Goal: Find specific page/section: Find specific page/section

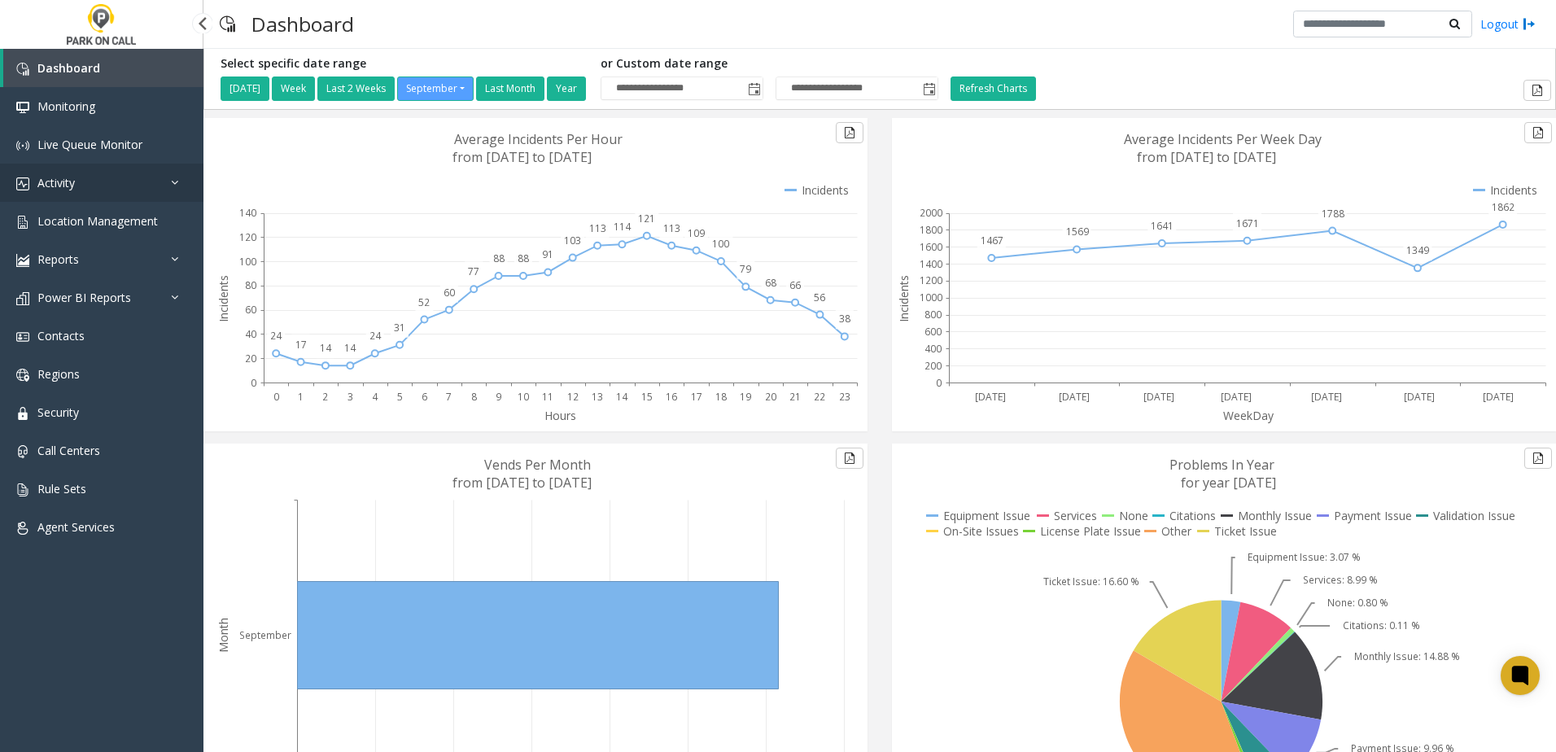
click at [154, 189] on link "Activity" at bounding box center [101, 183] width 203 height 38
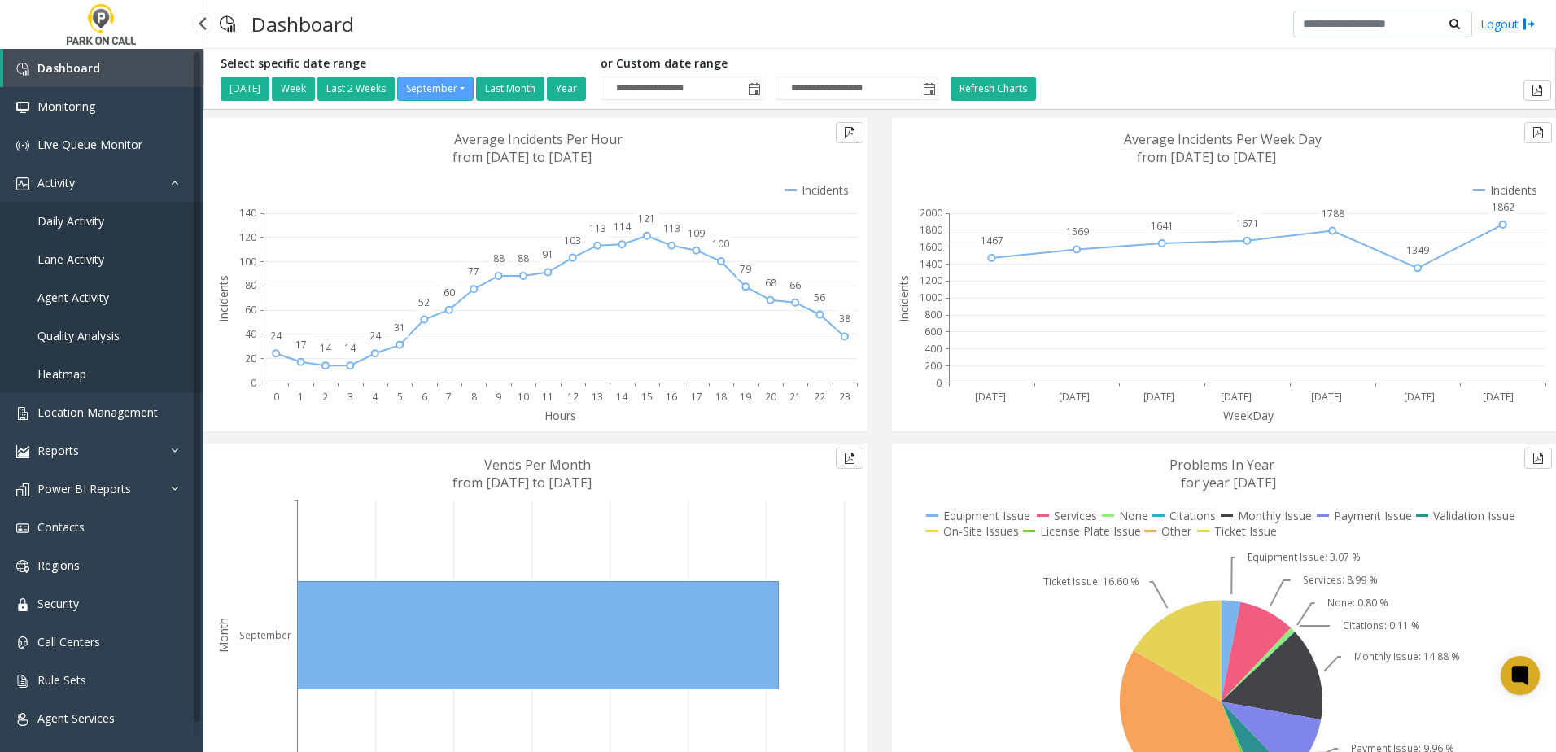
click at [120, 212] on link "Daily Activity" at bounding box center [101, 221] width 203 height 38
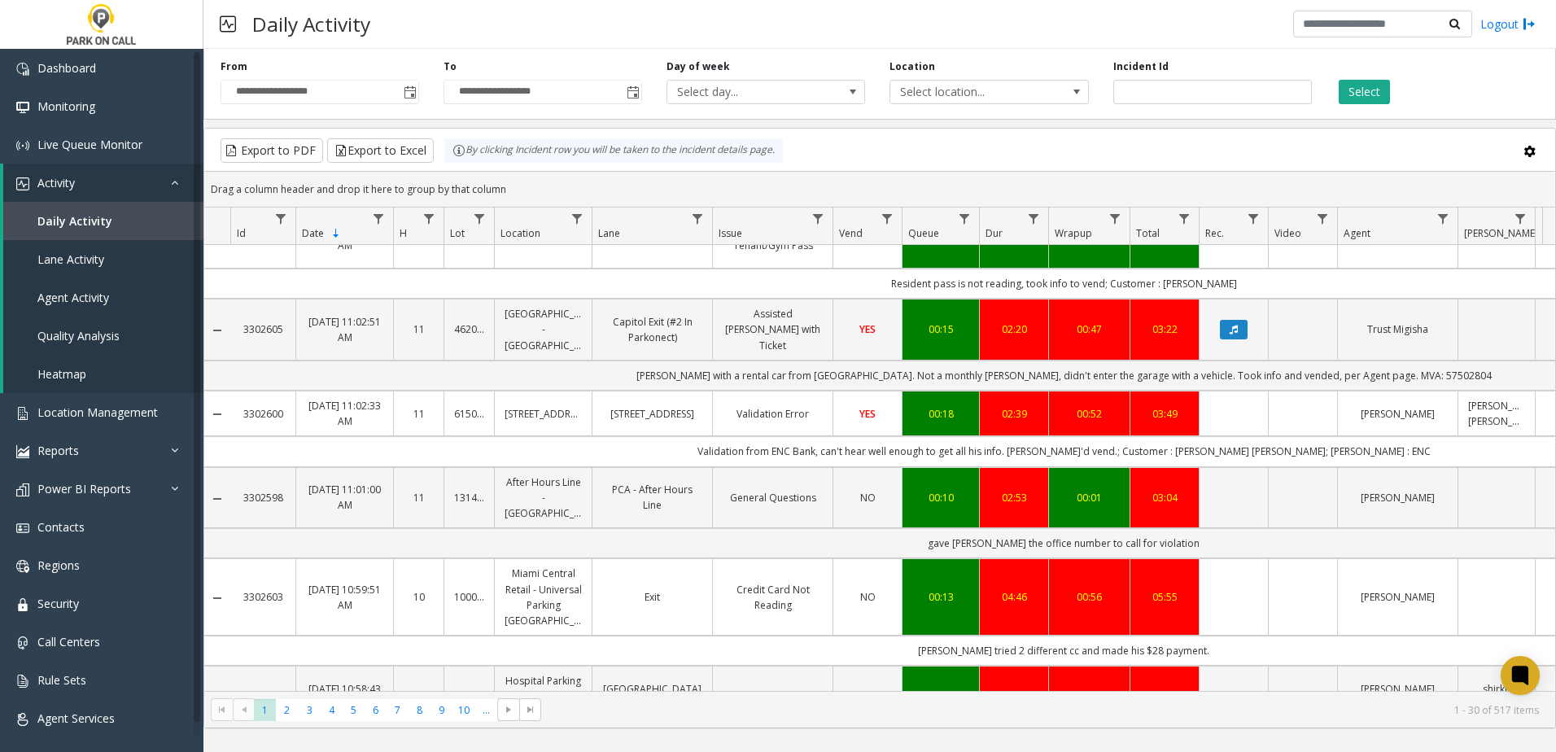
scroll to position [2138, 0]
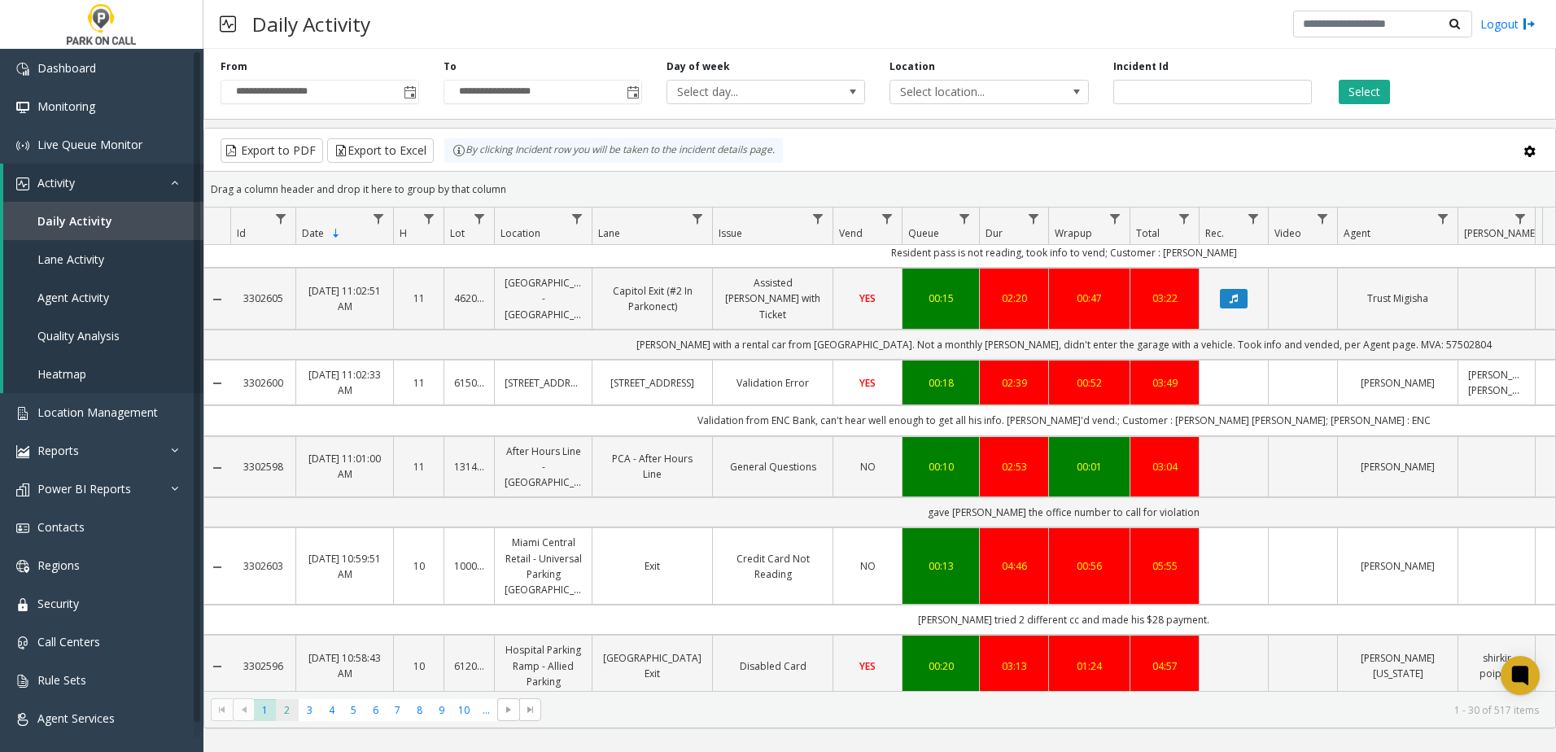
click at [291, 703] on span "2" at bounding box center [287, 710] width 22 height 22
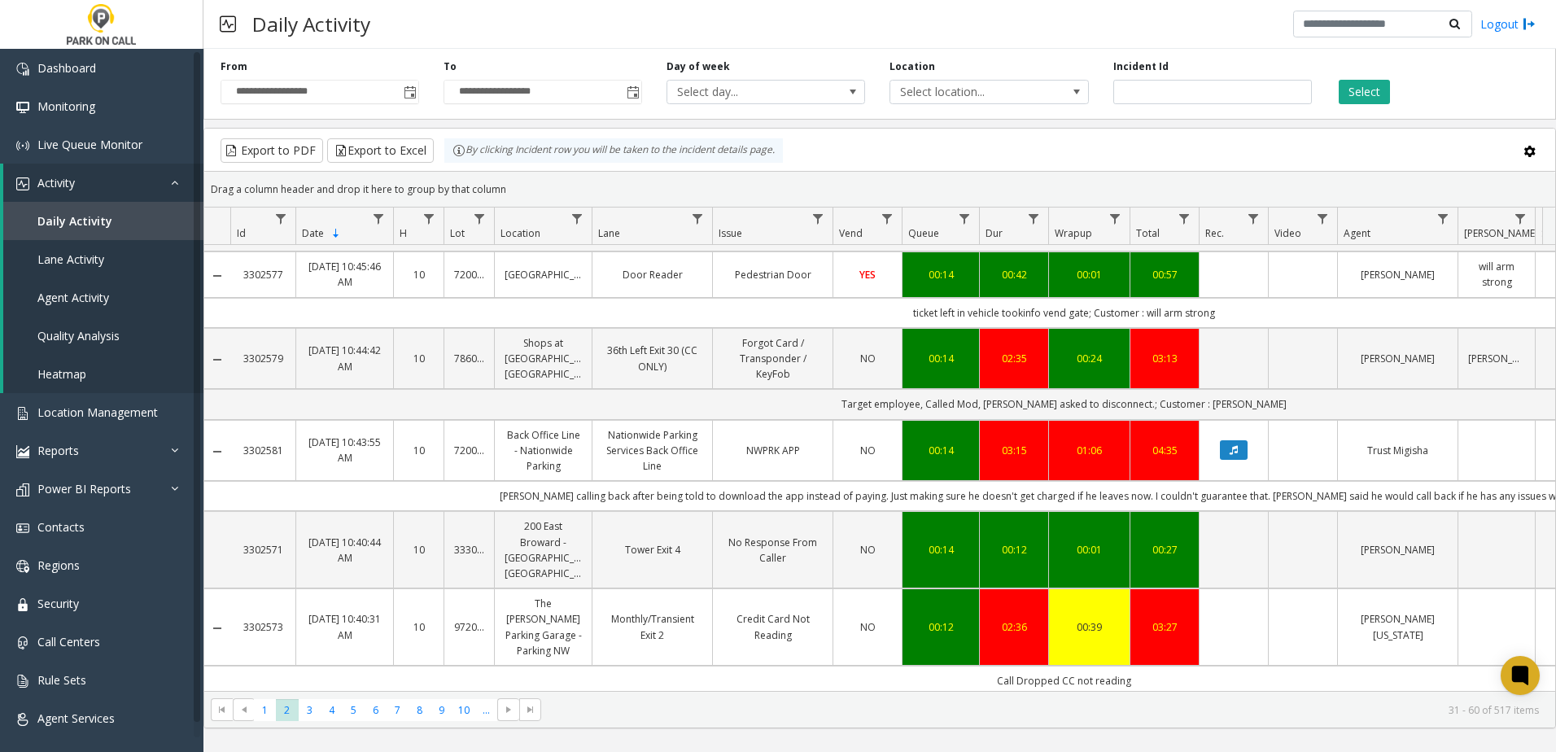
scroll to position [1546, 0]
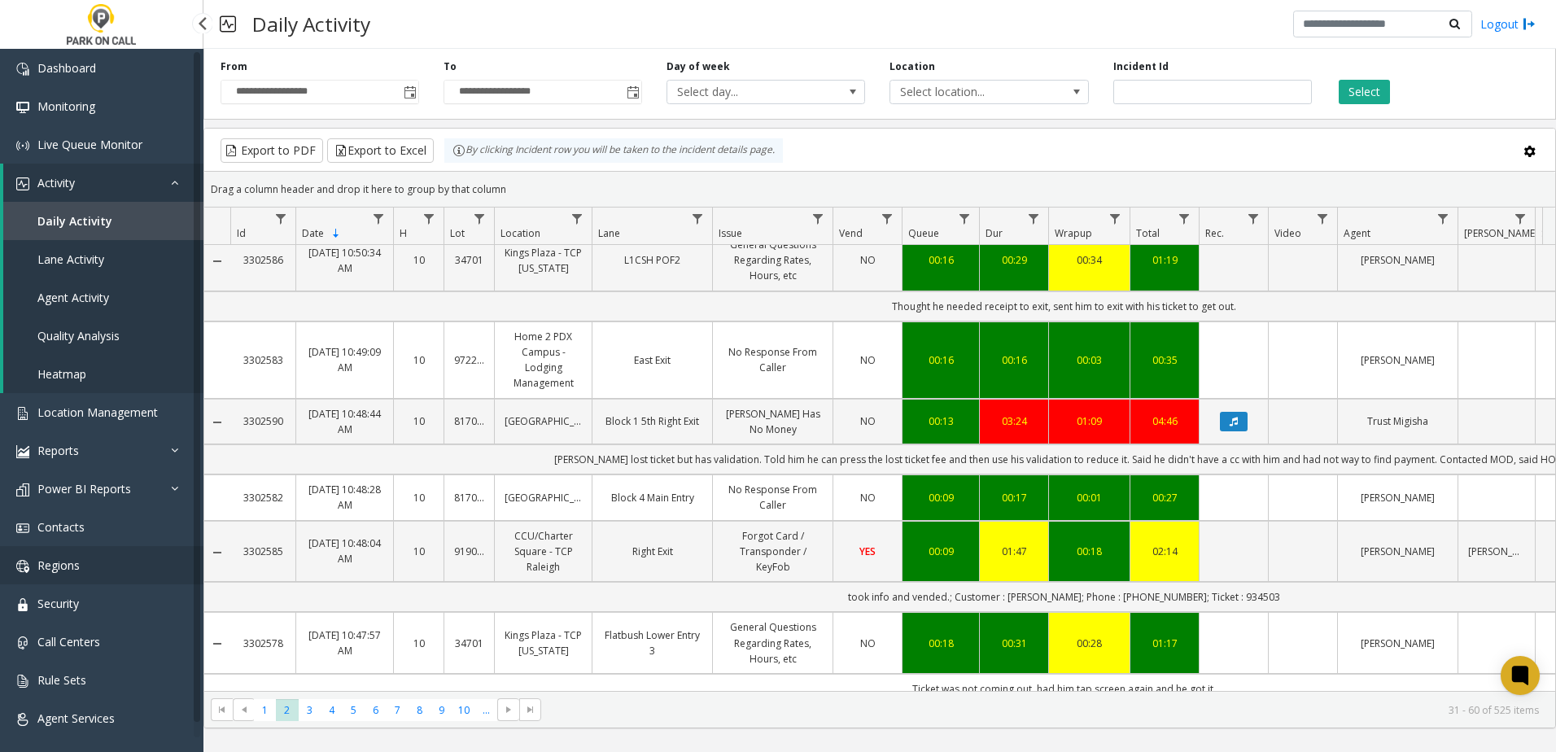
click at [81, 568] on link "Regions" at bounding box center [101, 565] width 203 height 38
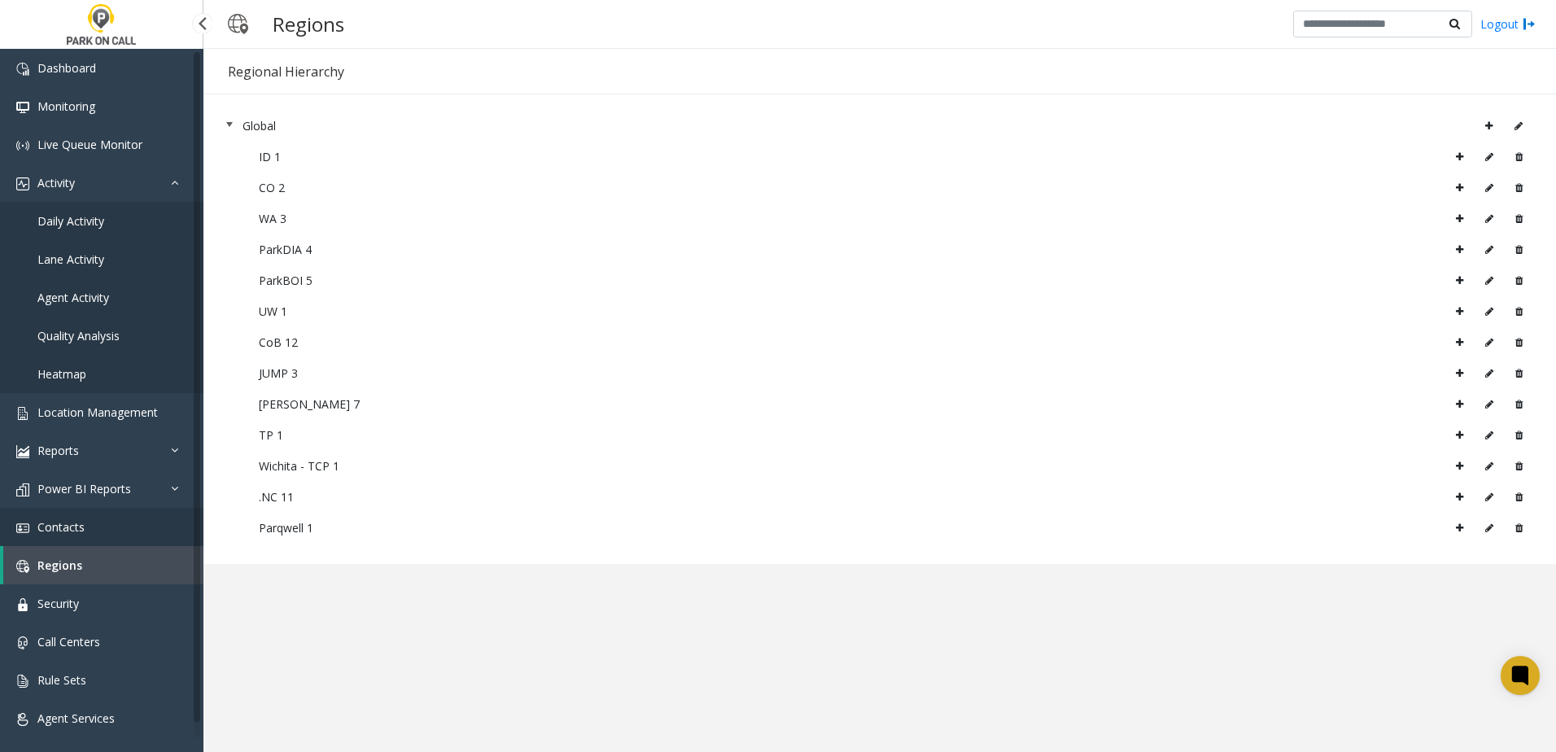
click at [102, 523] on link "Contacts" at bounding box center [101, 527] width 203 height 38
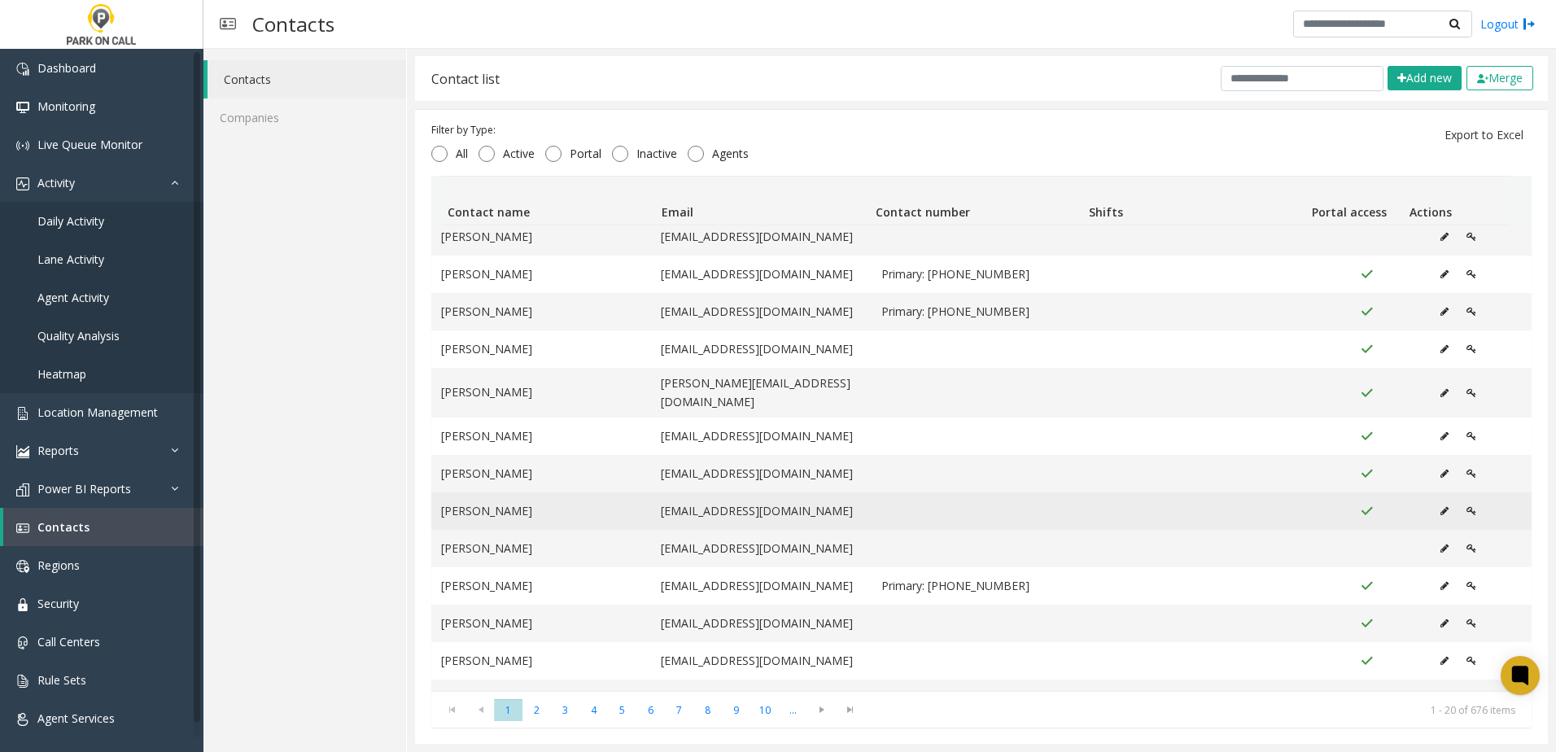
scroll to position [297, 0]
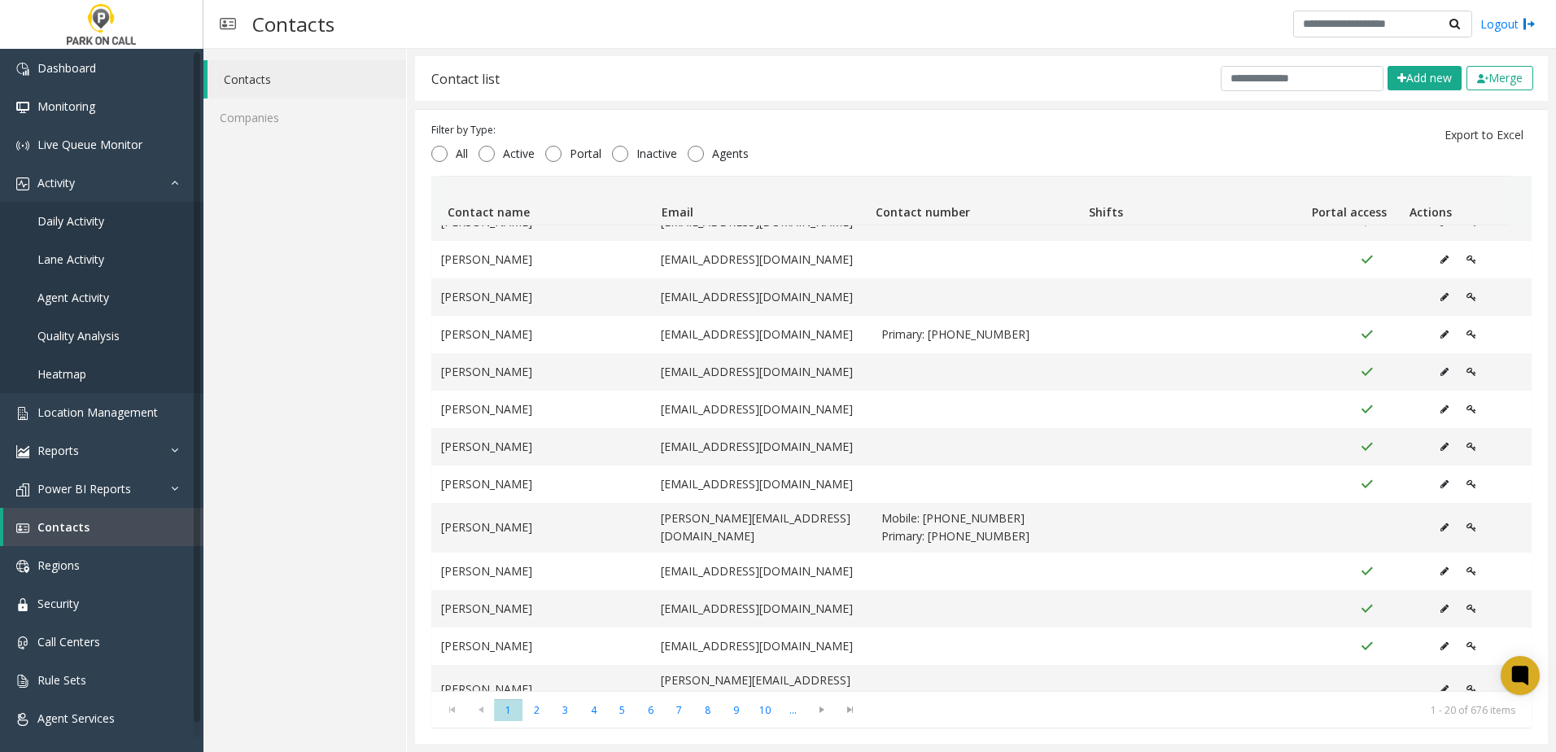
click at [689, 146] on div "All Active Portal Inactive Agents" at bounding box center [594, 153] width 326 height 30
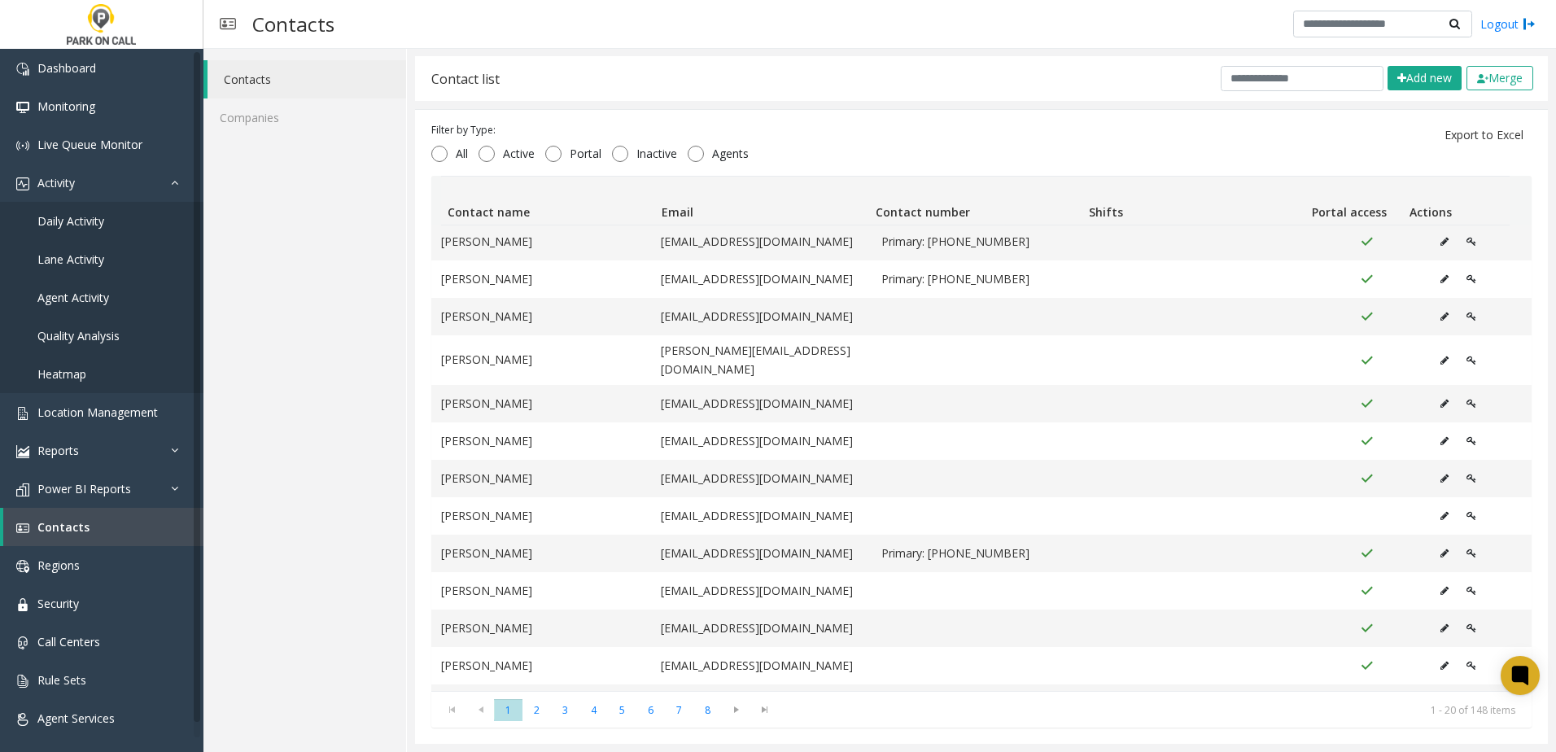
scroll to position [0, 0]
